Goal: Task Accomplishment & Management: Manage account settings

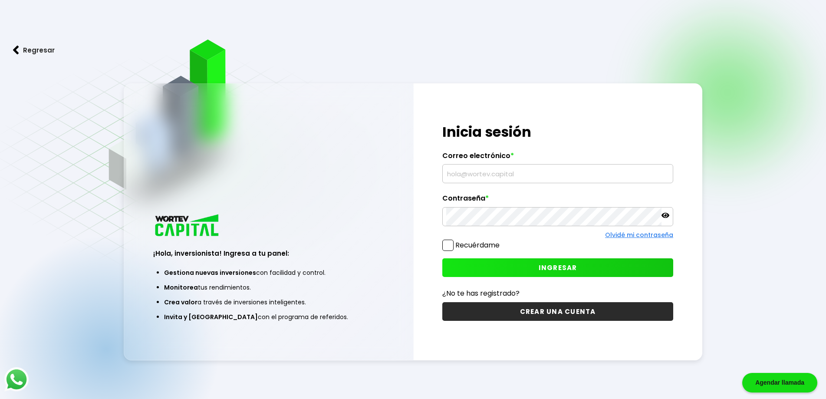
type input "[EMAIL_ADDRESS][DOMAIN_NAME]"
click at [567, 264] on span "INGRESAR" at bounding box center [558, 267] width 39 height 9
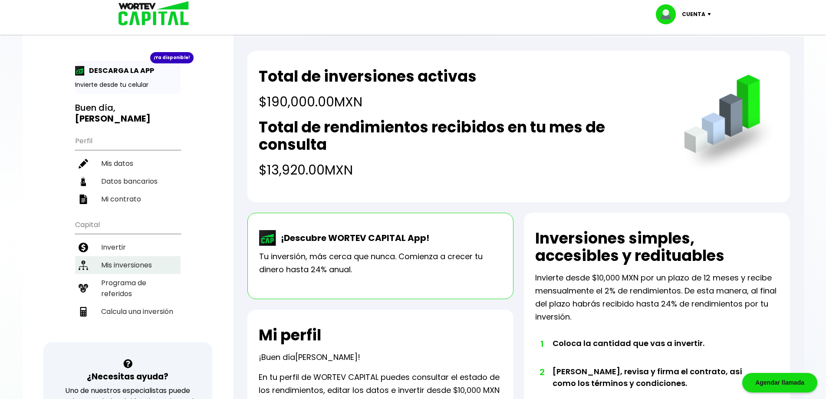
click at [120, 256] on li "Mis inversiones" at bounding box center [128, 265] width 106 height 18
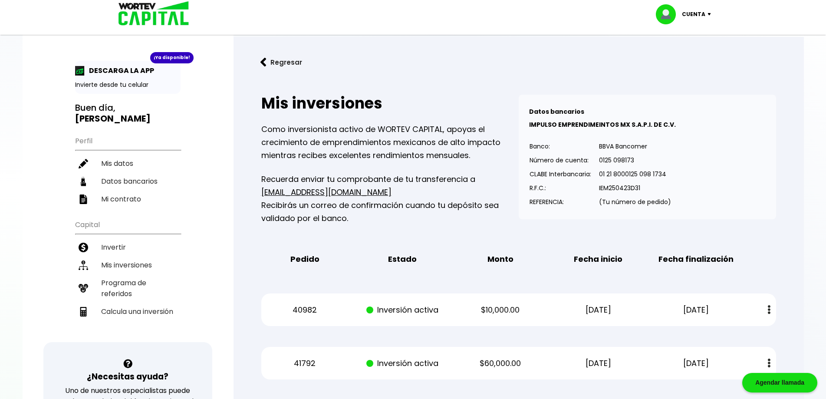
click at [792, 147] on div "Regresar Mis inversiones Como inversionista activo de WORTEV CAPITAL, apoyas el…" at bounding box center [519, 355] width 571 height 637
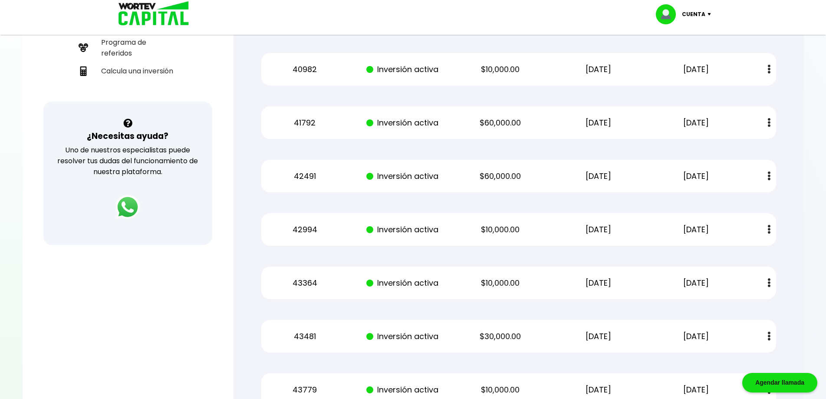
scroll to position [256, 0]
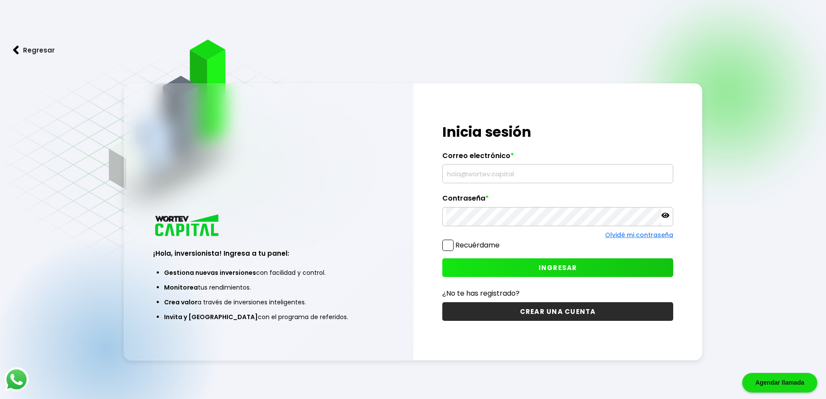
type input "[EMAIL_ADDRESS][DOMAIN_NAME]"
click at [15, 49] on img at bounding box center [16, 50] width 6 height 9
